Goal: Check status: Check status

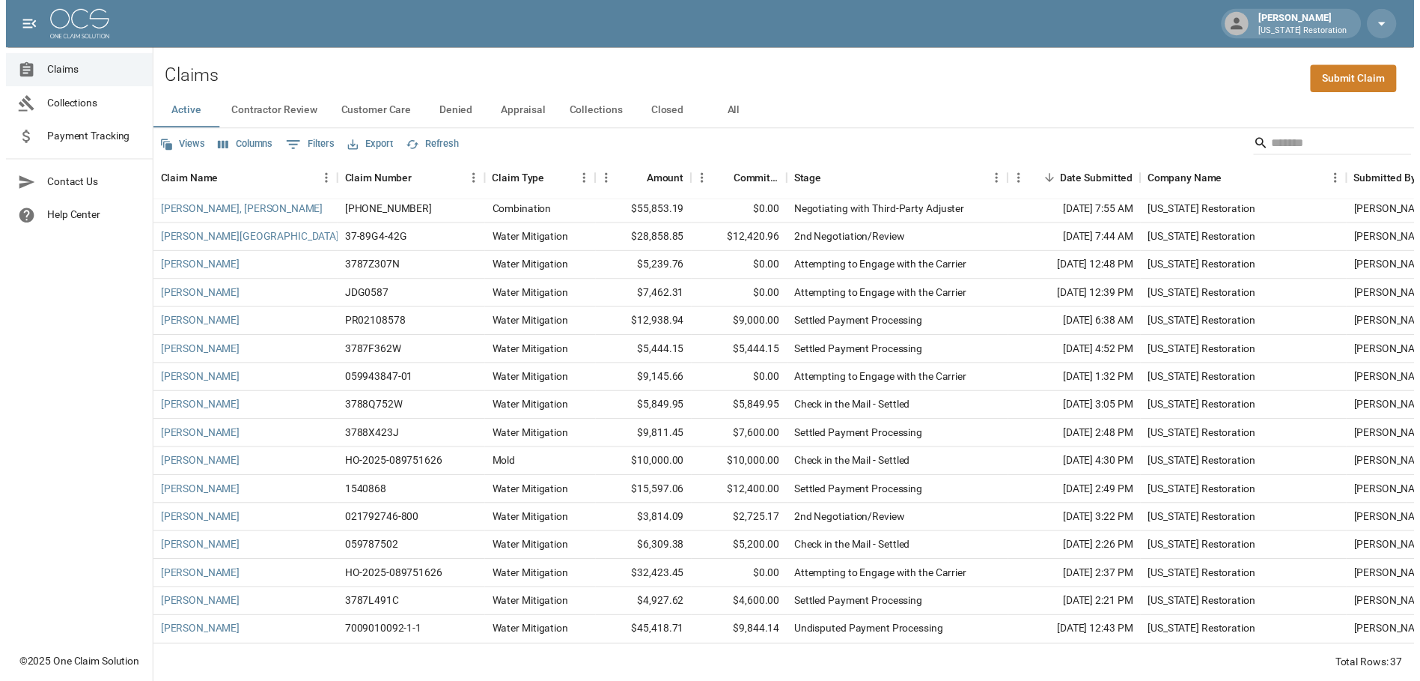
scroll to position [613, 0]
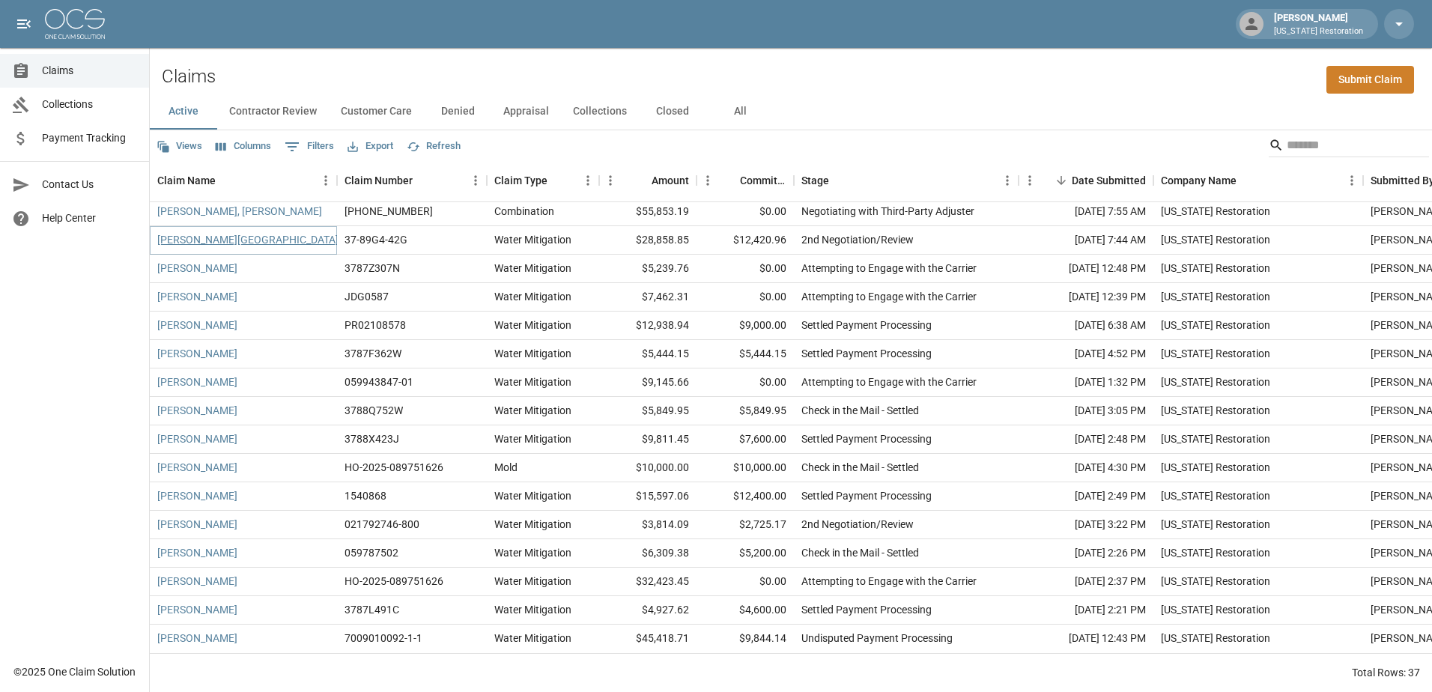
click at [211, 232] on link "[PERSON_NAME][GEOGRAPHIC_DATA]" at bounding box center [247, 239] width 181 height 15
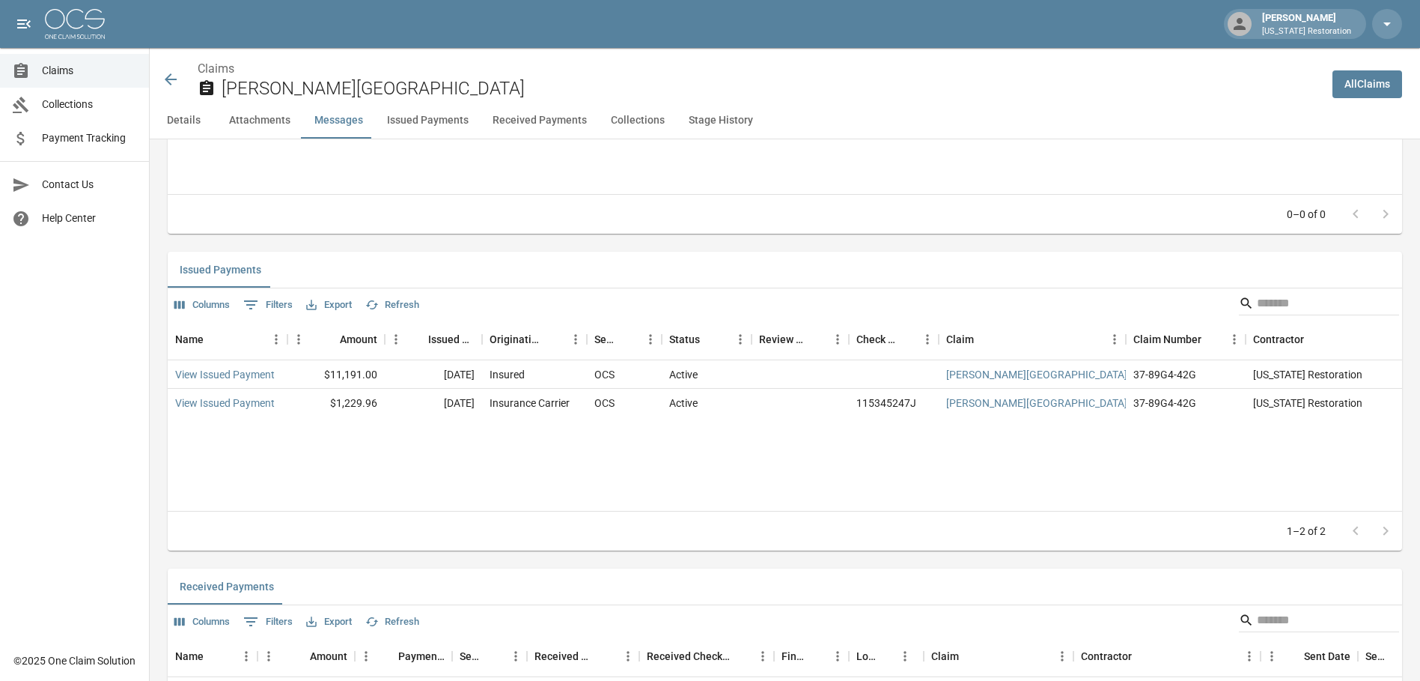
scroll to position [1647, 0]
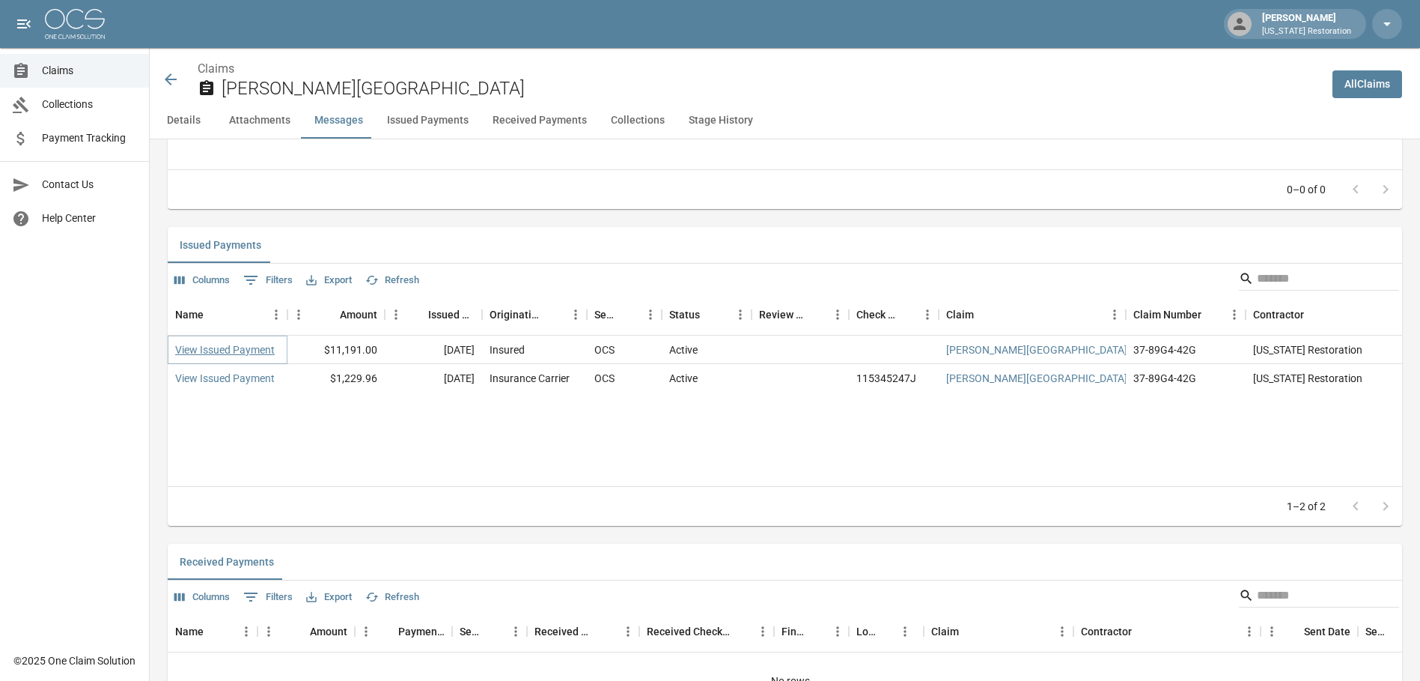
click at [215, 347] on link "View Issued Payment" at bounding box center [225, 349] width 100 height 15
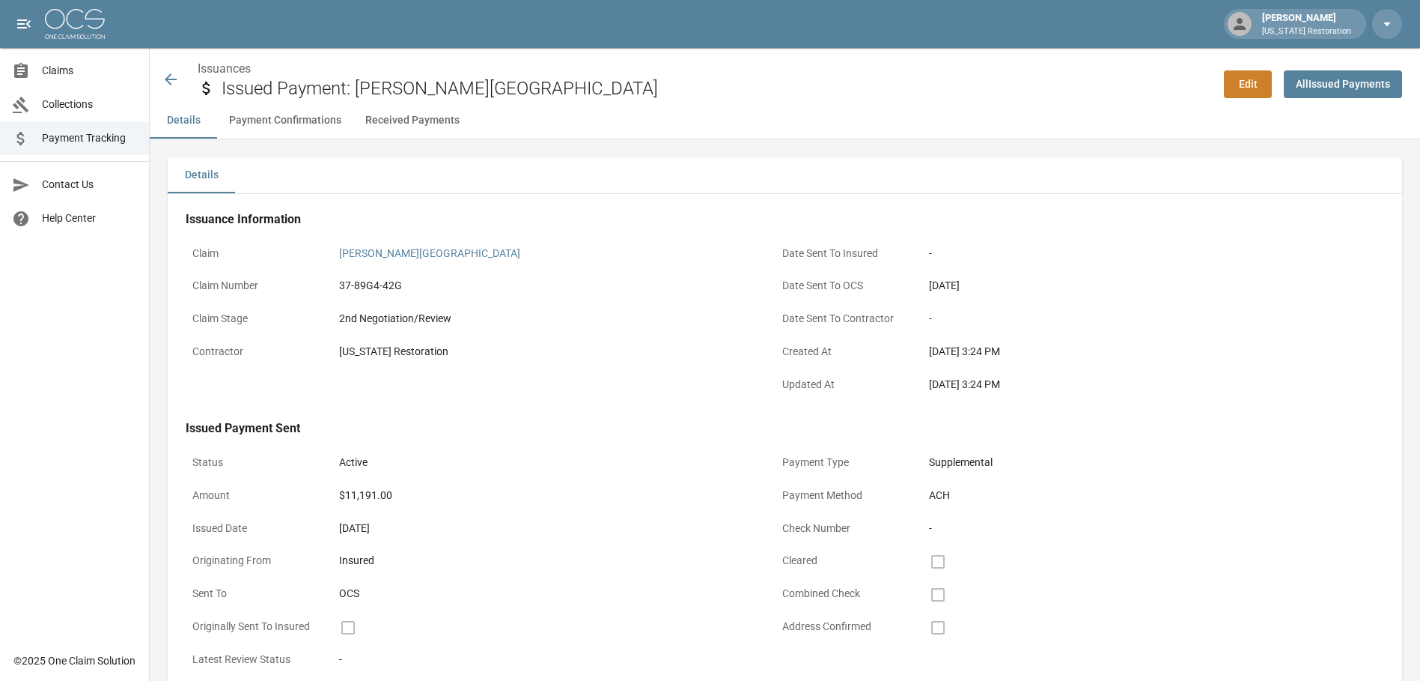
click at [291, 117] on button "Payment Confirmations" at bounding box center [285, 121] width 136 height 36
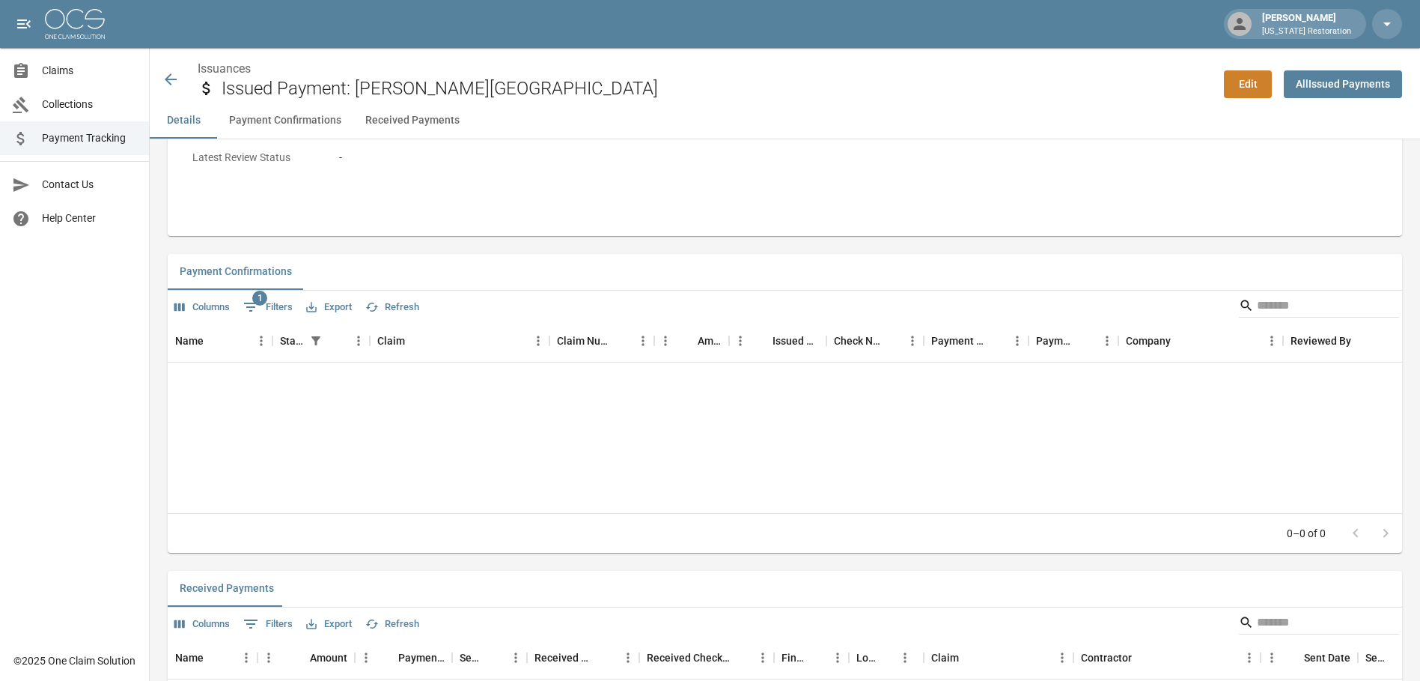
scroll to position [568, 0]
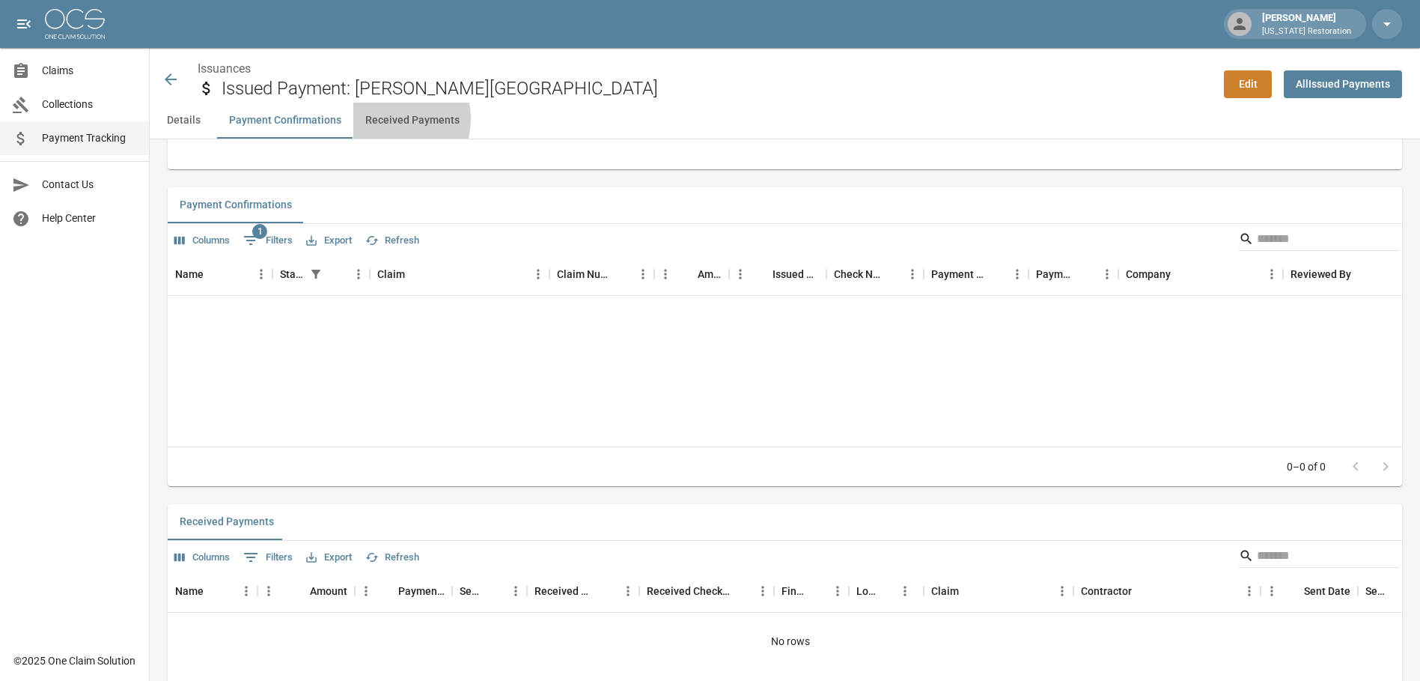
click at [388, 119] on button "Received Payments" at bounding box center [412, 121] width 118 height 36
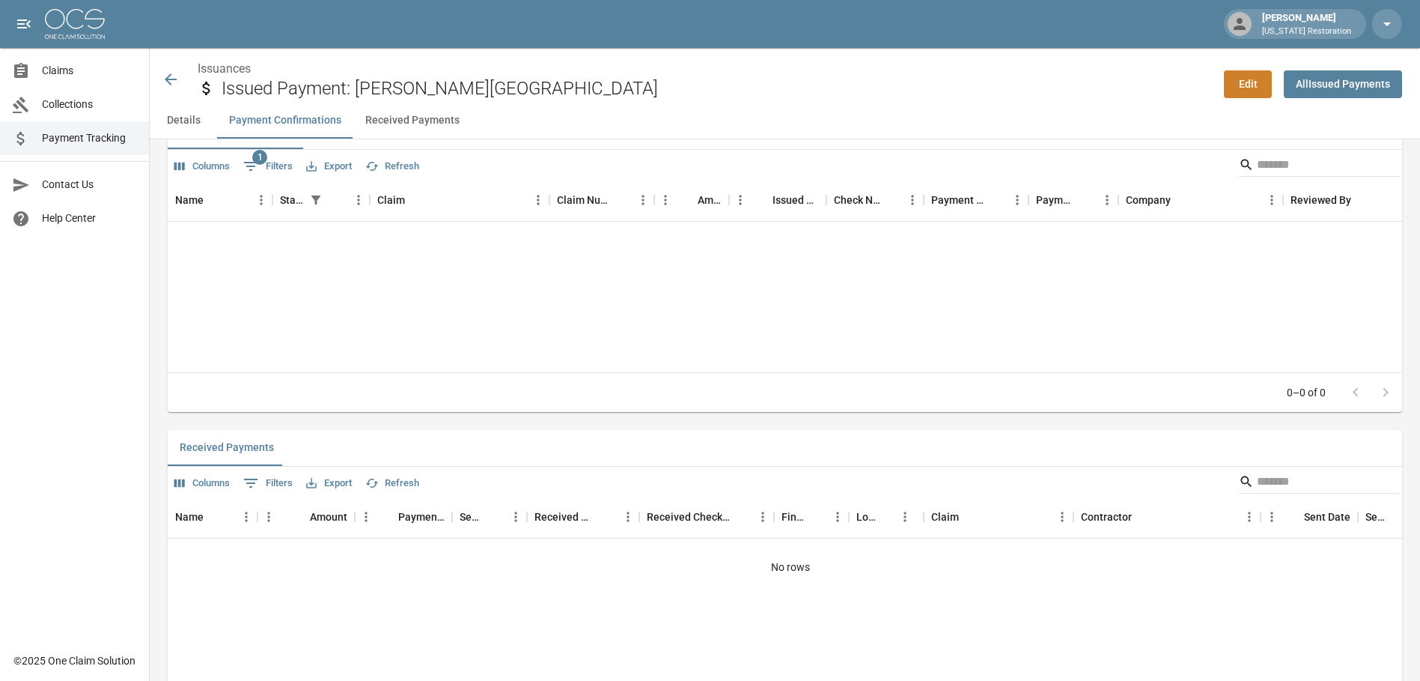
scroll to position [726, 0]
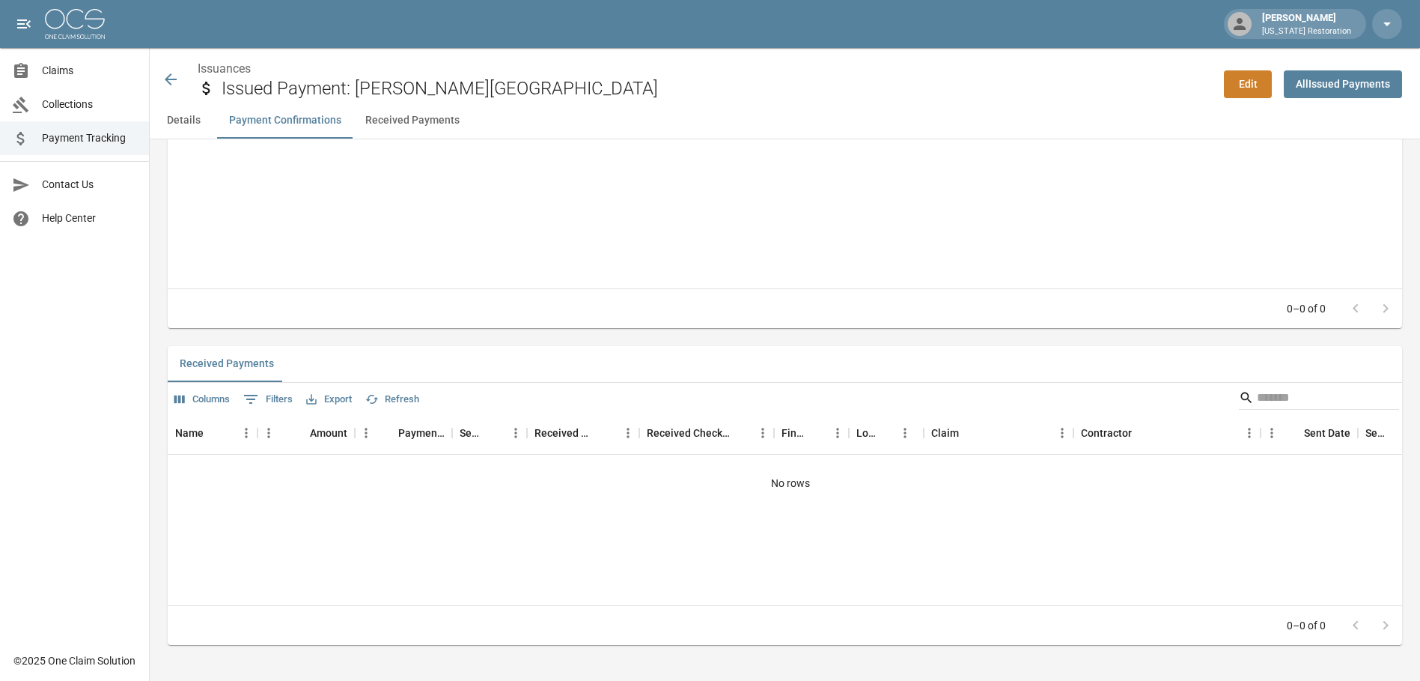
click at [180, 112] on button "Details" at bounding box center [183, 121] width 67 height 36
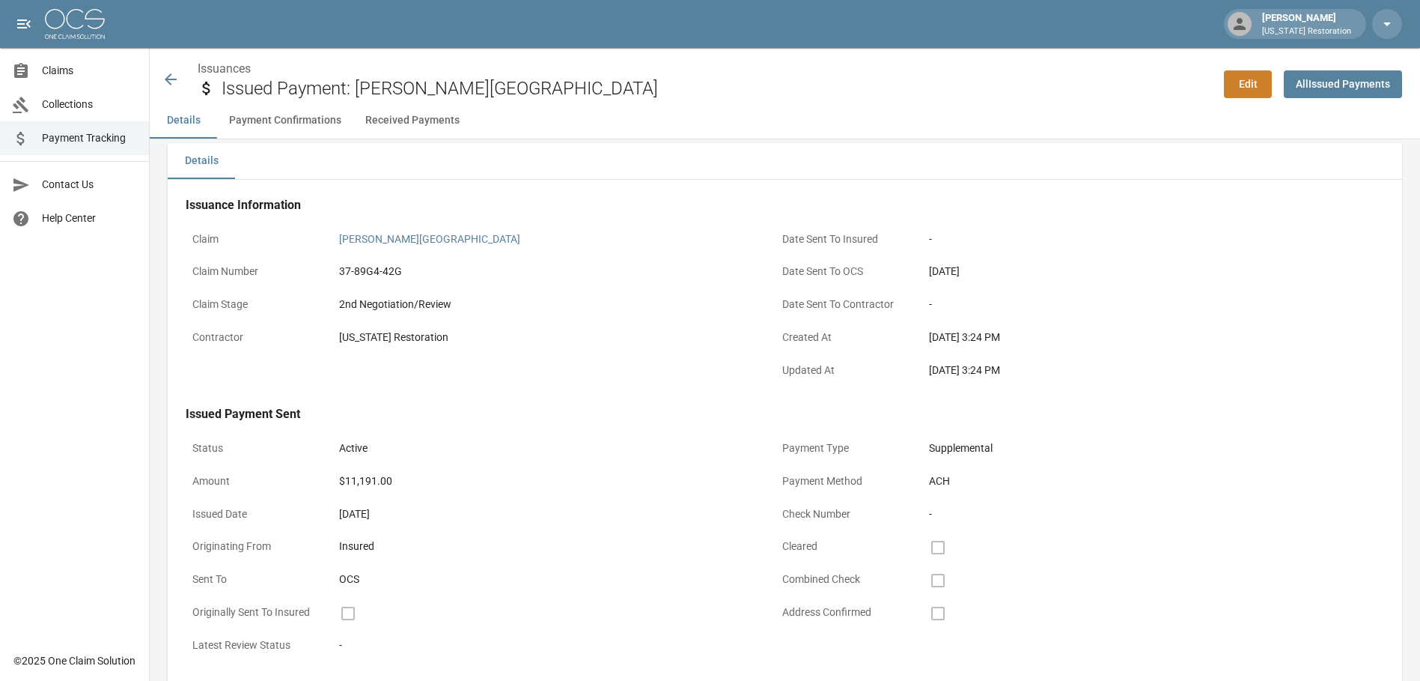
scroll to position [0, 0]
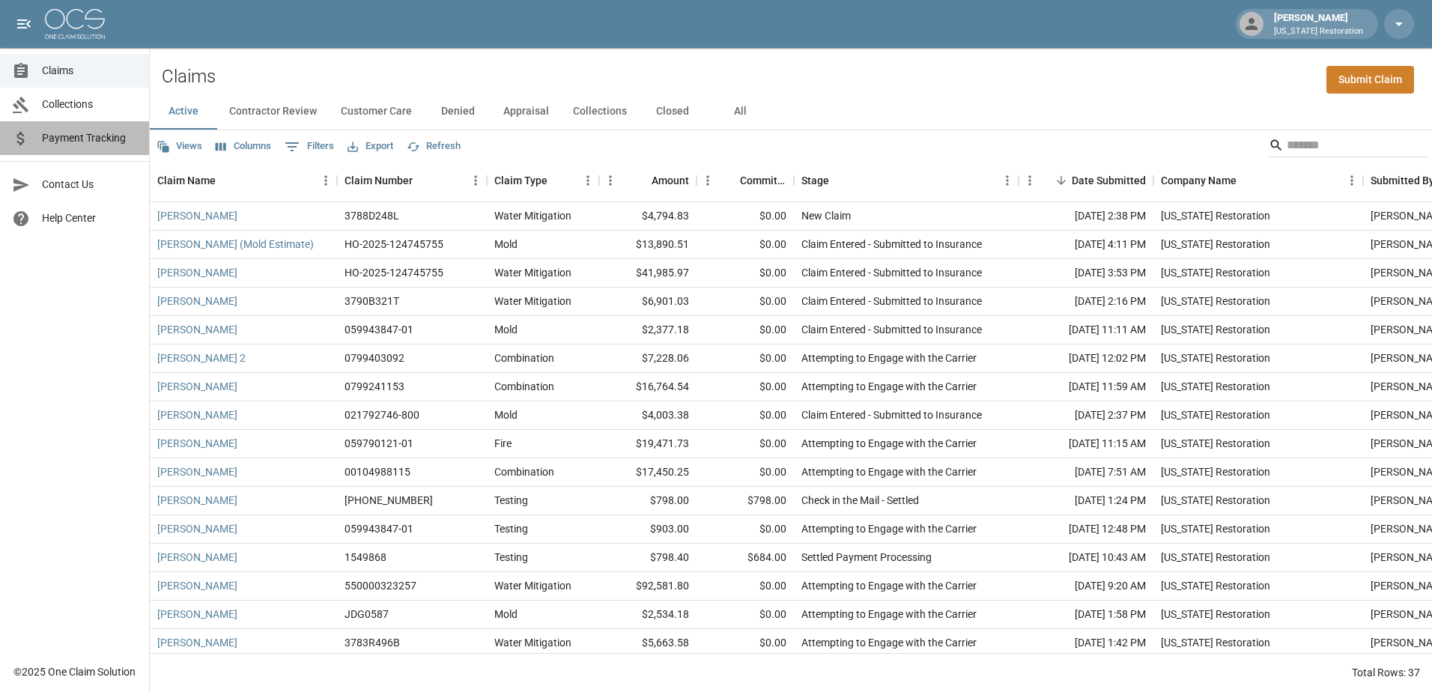
click at [116, 136] on span "Payment Tracking" at bounding box center [89, 138] width 95 height 16
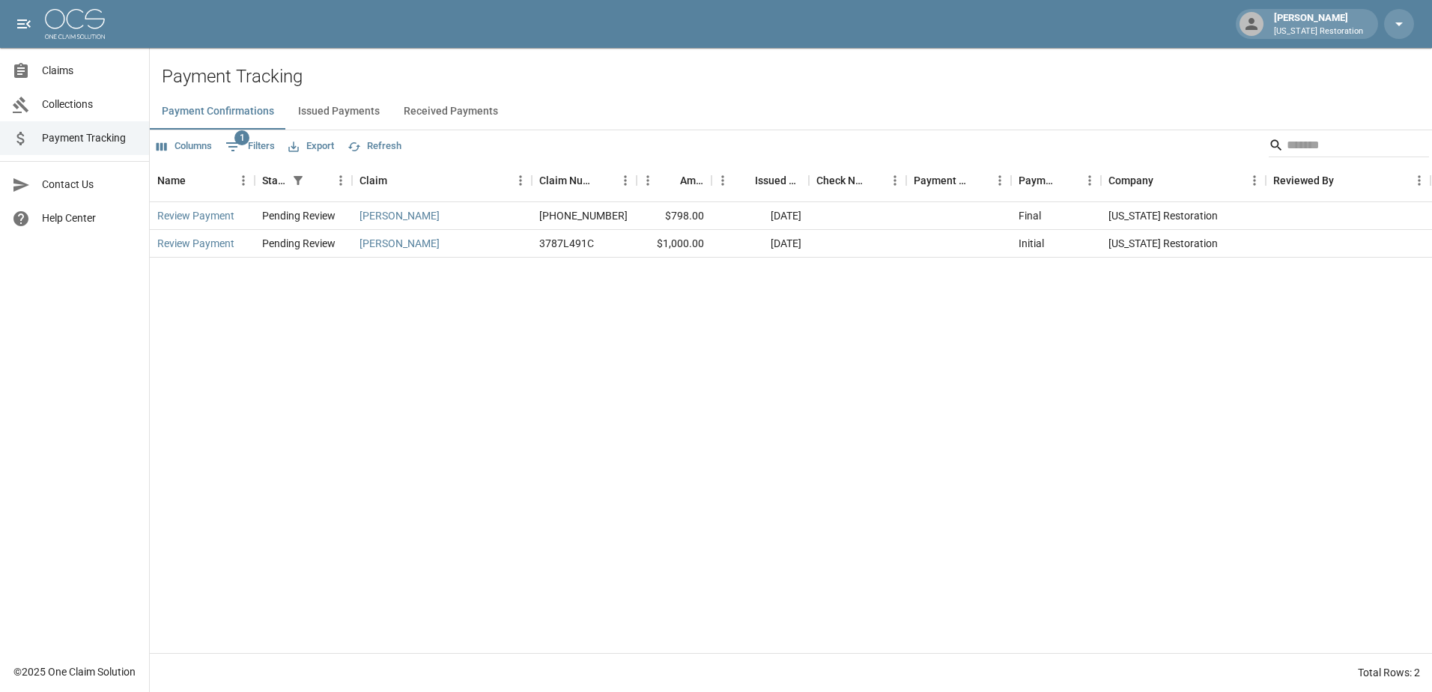
click at [338, 106] on button "Issued Payments" at bounding box center [339, 112] width 106 height 36
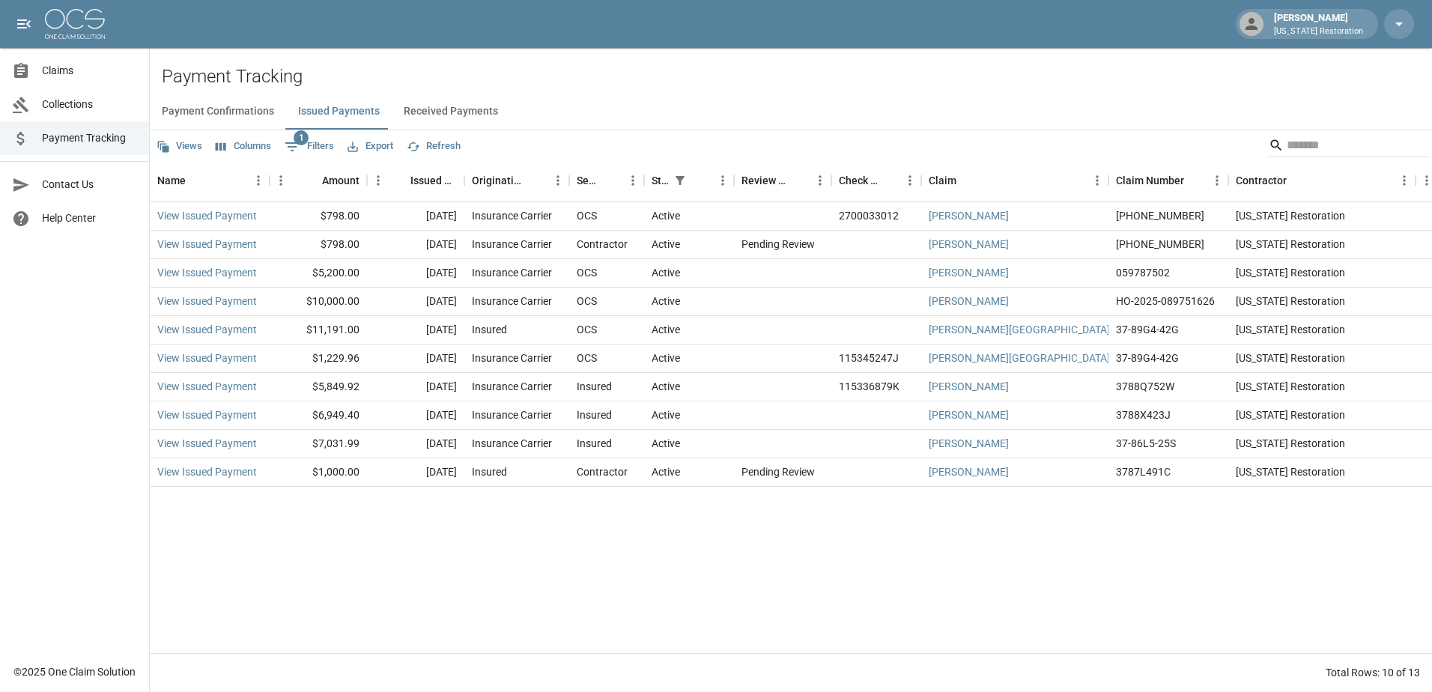
click at [299, 142] on span "1" at bounding box center [301, 137] width 15 height 15
select select "******"
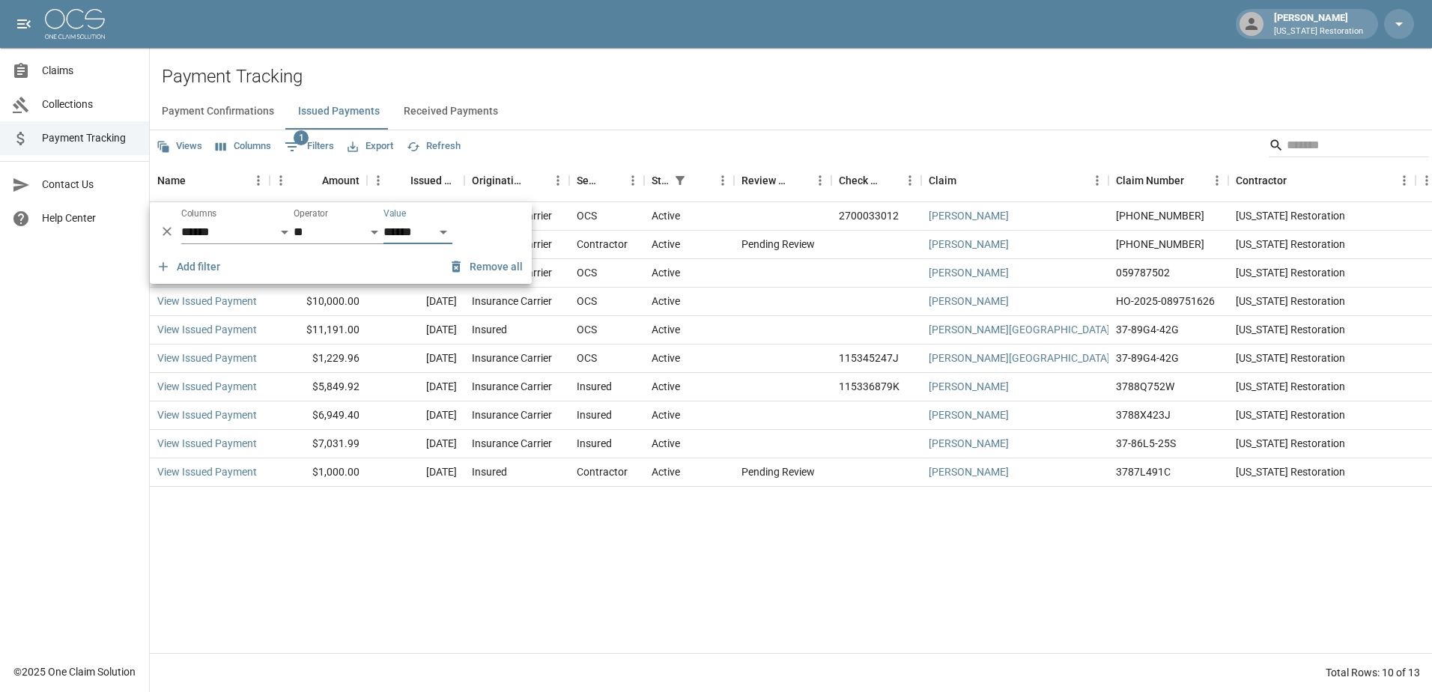
click at [299, 142] on span "1" at bounding box center [301, 137] width 15 height 15
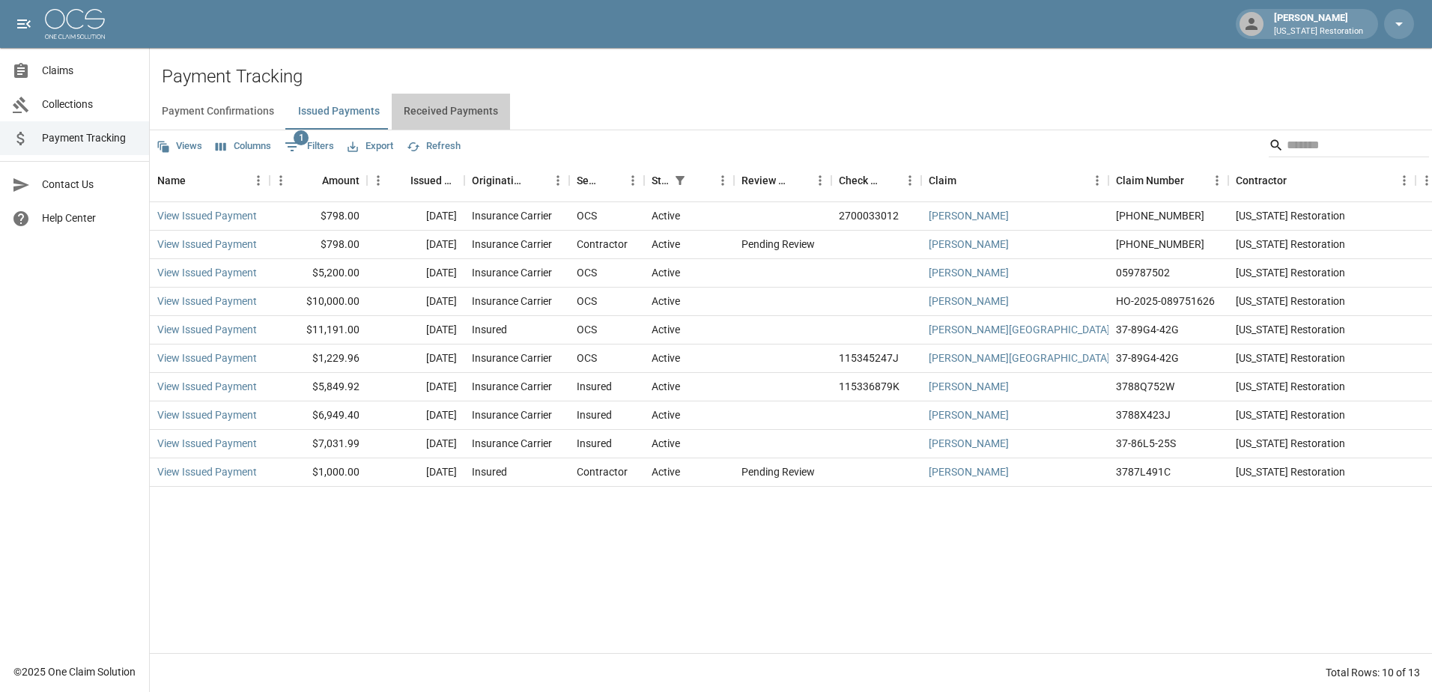
click at [462, 112] on button "Received Payments" at bounding box center [451, 112] width 118 height 36
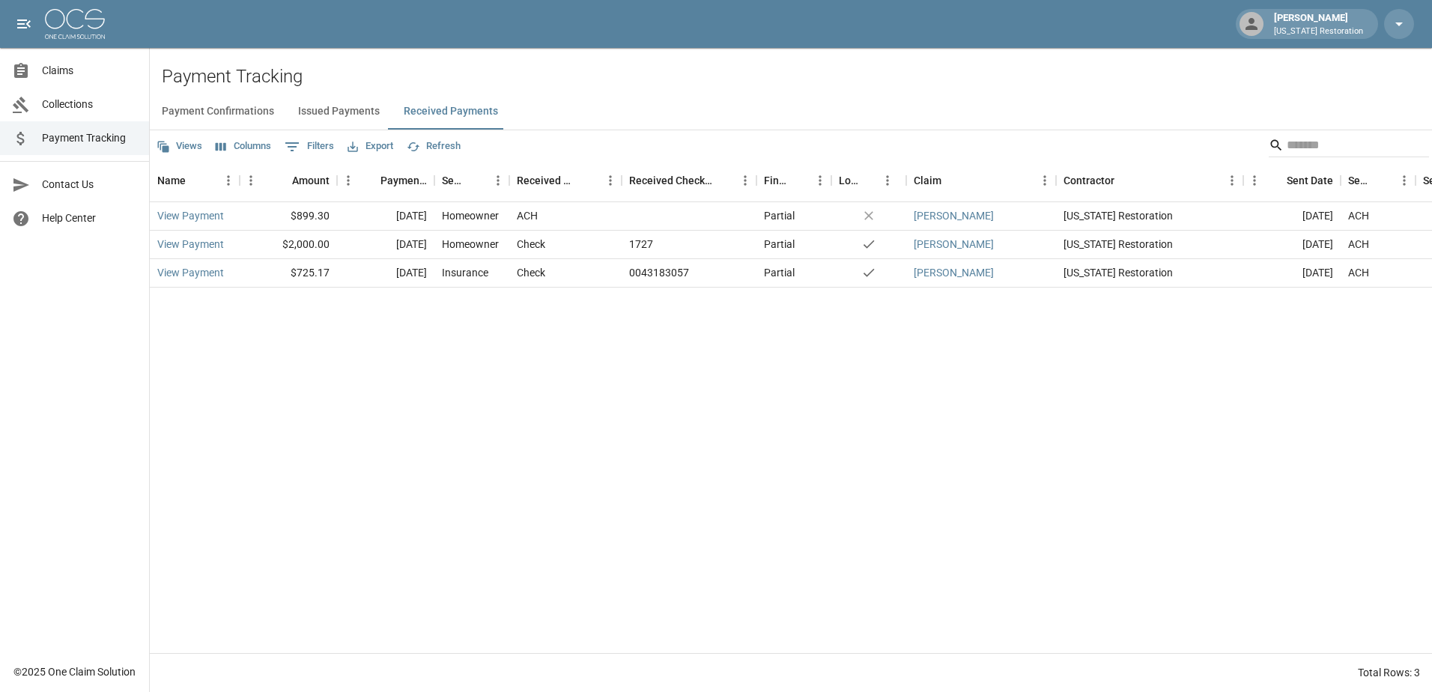
click at [259, 115] on button "Payment Confirmations" at bounding box center [218, 112] width 136 height 36
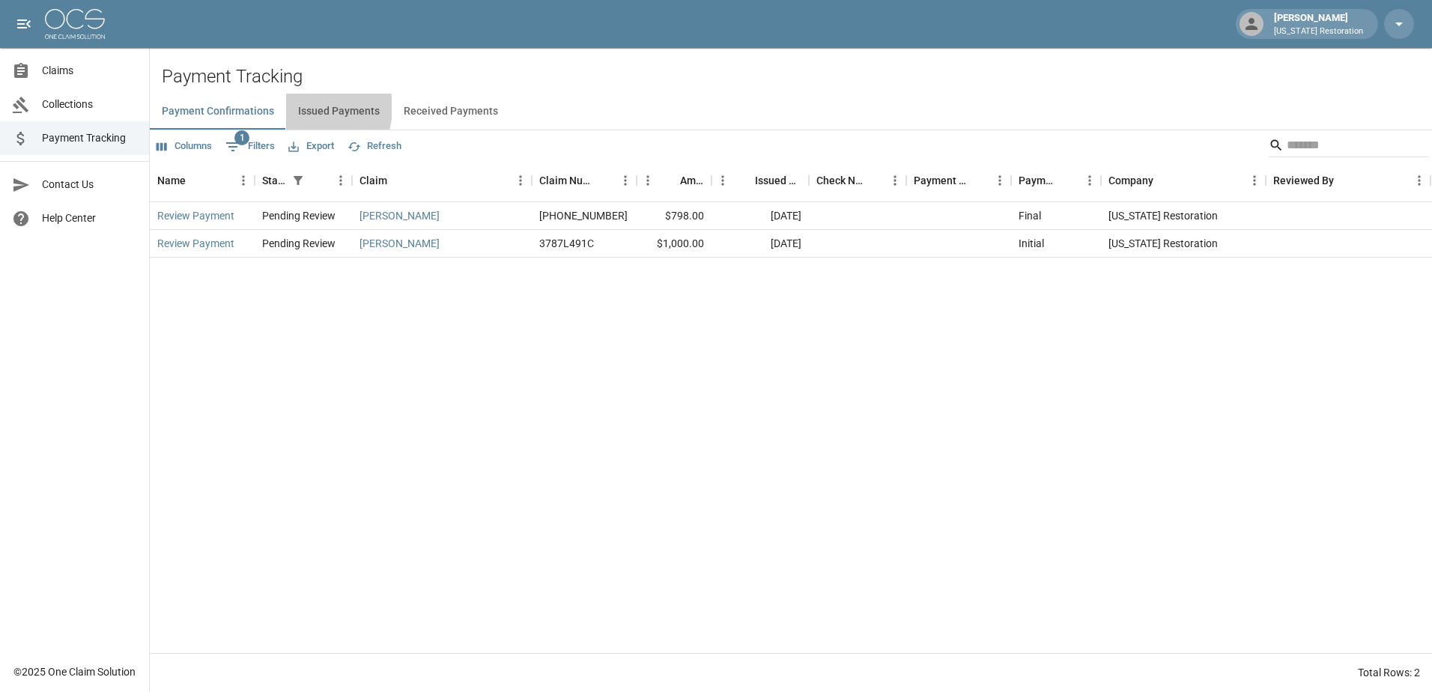
click at [305, 109] on button "Issued Payments" at bounding box center [339, 112] width 106 height 36
